Goal: Information Seeking & Learning: Check status

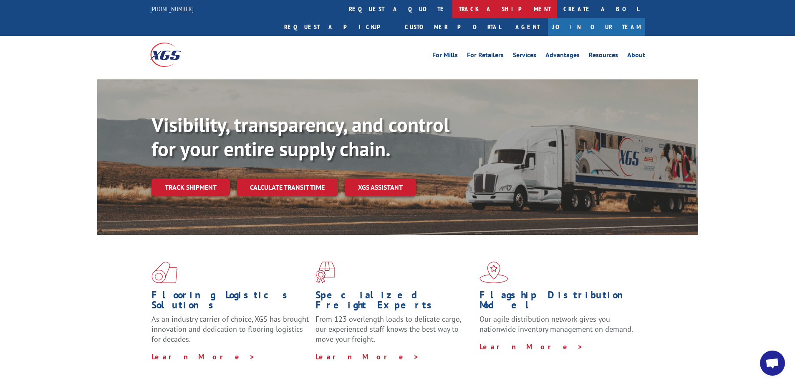
click at [453, 8] on link "track a shipment" at bounding box center [505, 9] width 105 height 18
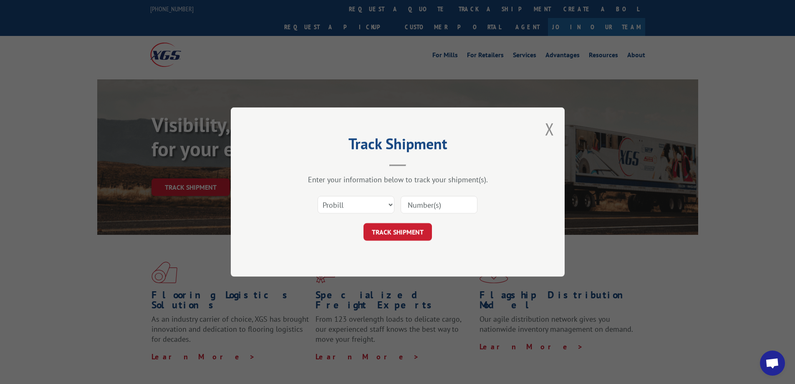
click at [410, 200] on input at bounding box center [439, 205] width 77 height 18
type input "17409313"
click at [395, 229] on button "TRACK SHIPMENT" at bounding box center [398, 232] width 68 height 18
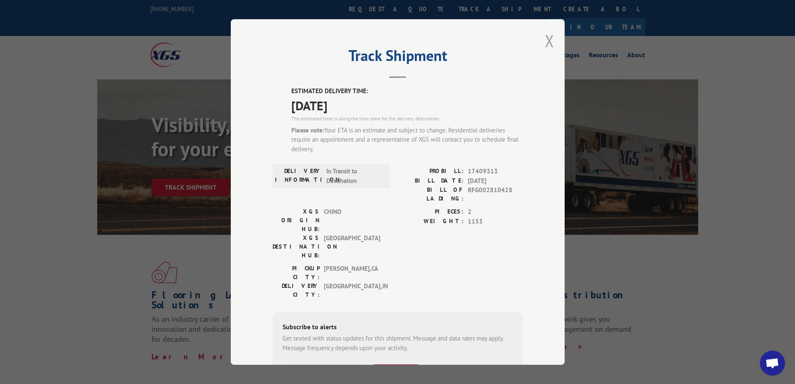
click at [545, 42] on button "Close modal" at bounding box center [549, 41] width 9 height 22
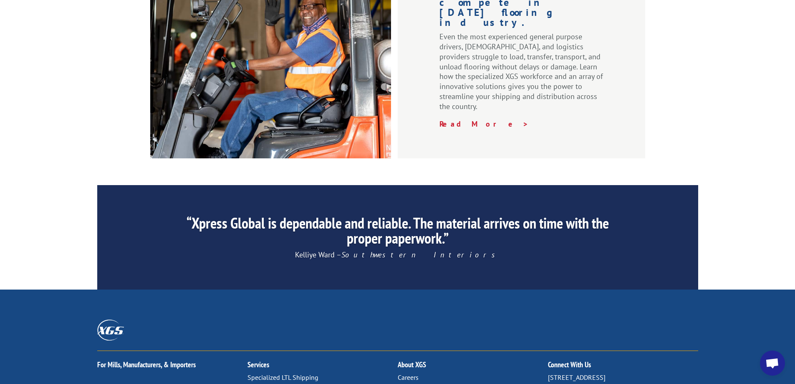
scroll to position [1269, 0]
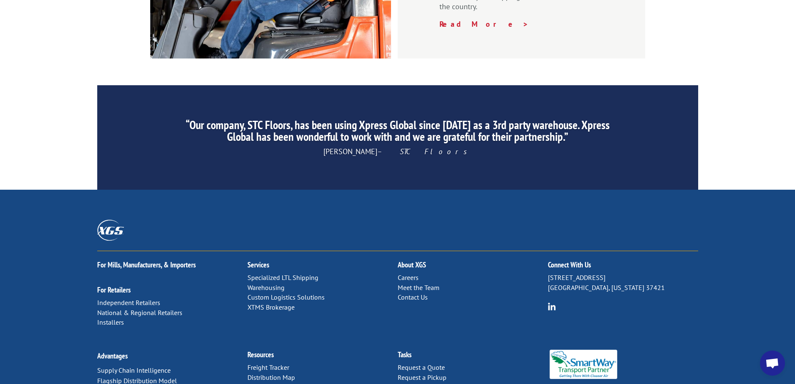
click at [404, 293] on link "Contact Us" at bounding box center [413, 297] width 30 height 8
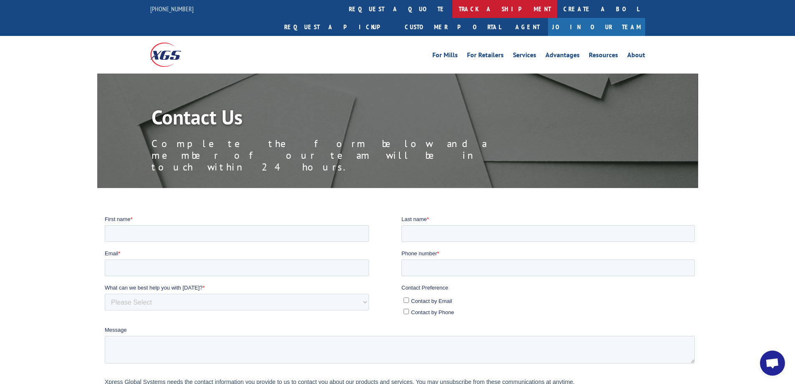
click at [453, 11] on link "track a shipment" at bounding box center [505, 9] width 105 height 18
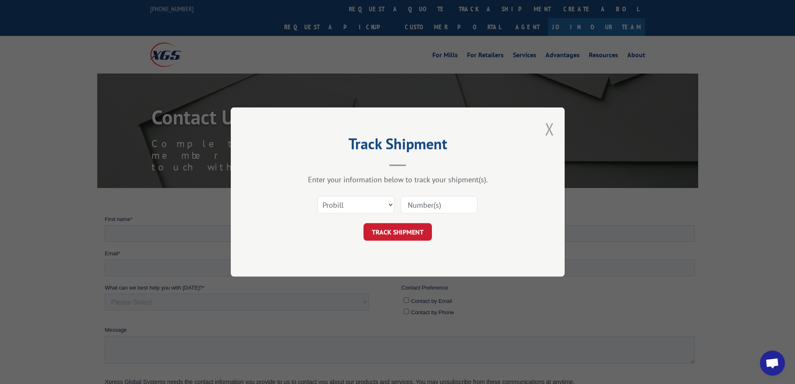
click at [547, 127] on button "Close modal" at bounding box center [549, 129] width 9 height 22
